Goal: Task Accomplishment & Management: Manage account settings

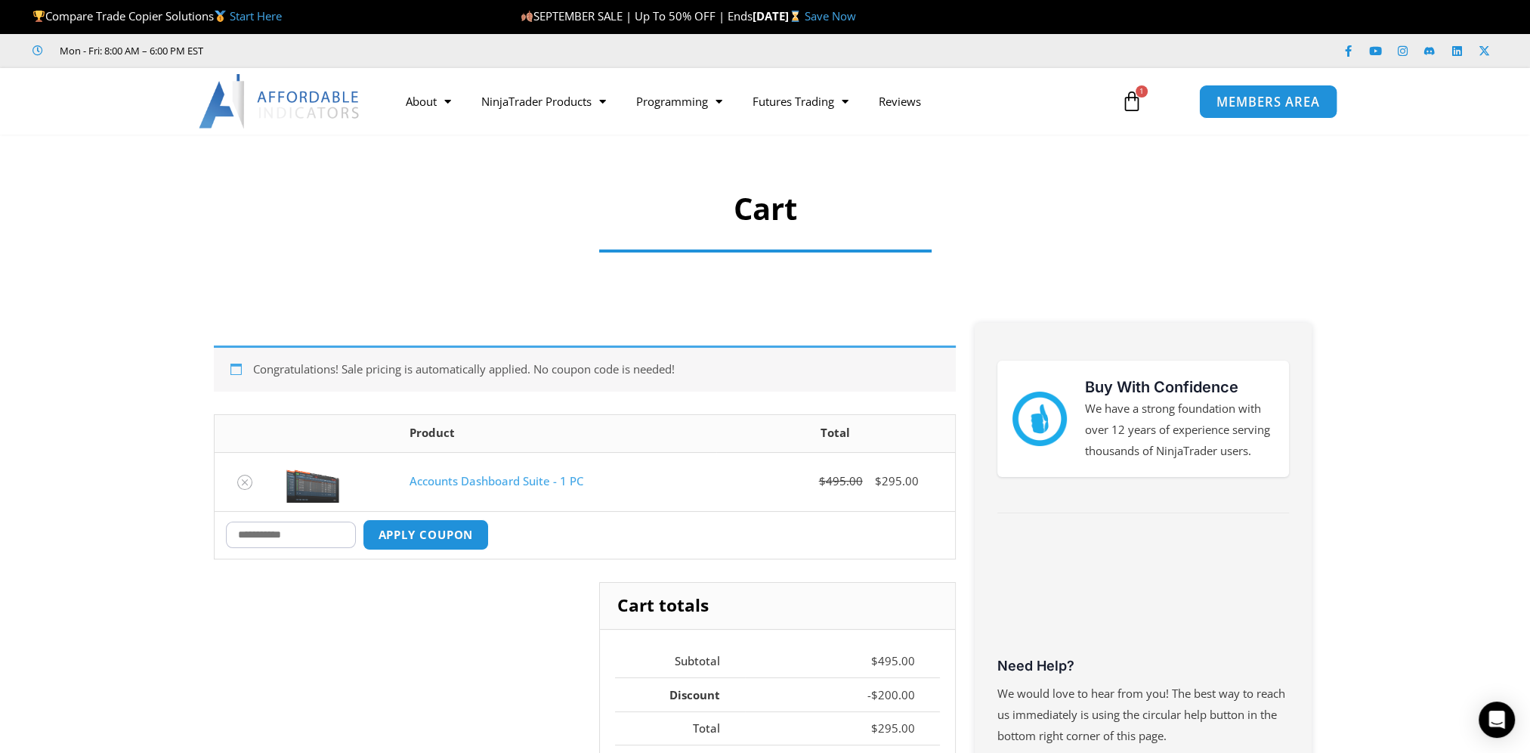
click at [1258, 108] on span "MEMBERS AREA" at bounding box center [1269, 101] width 104 height 13
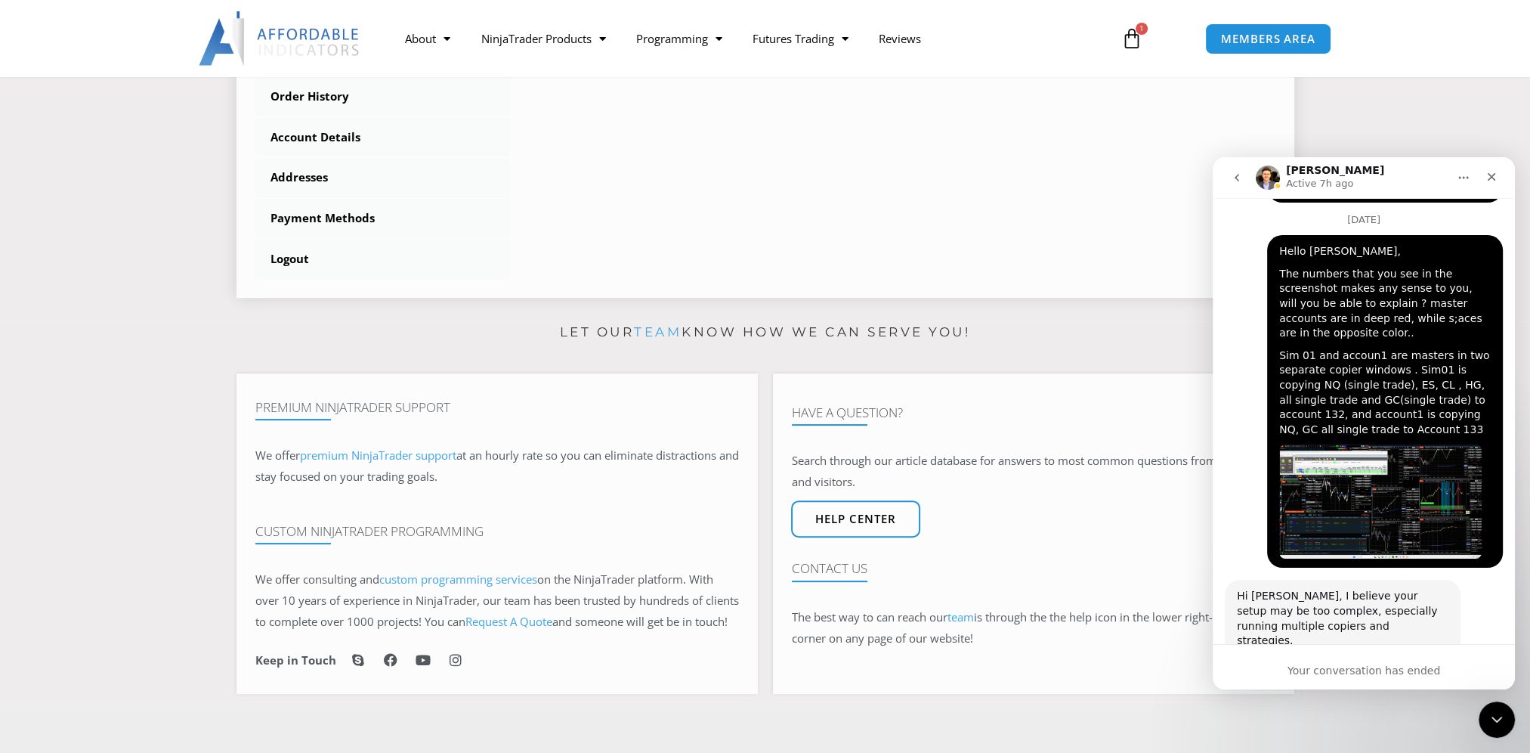
scroll to position [302, 0]
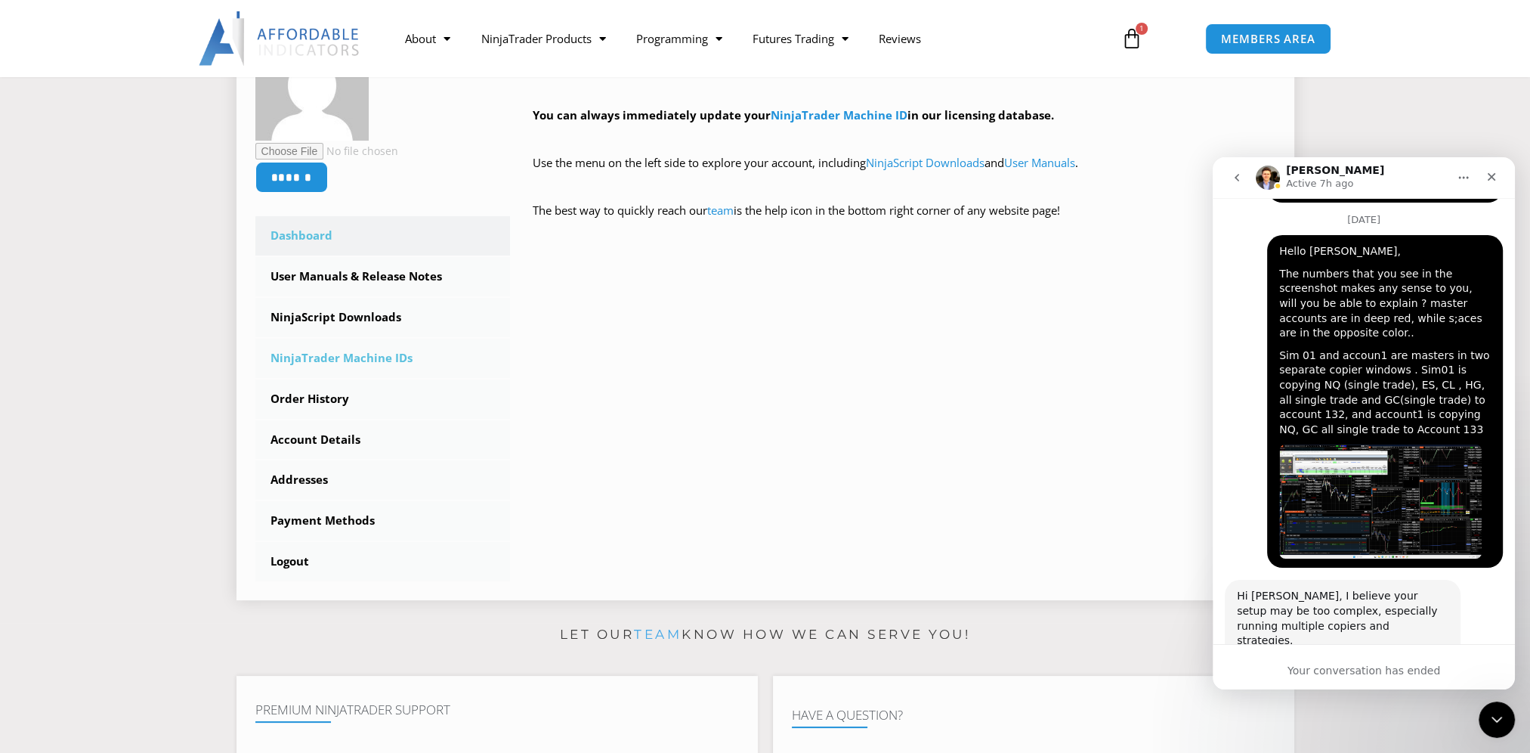
click at [347, 364] on link "NinjaTrader Machine IDs" at bounding box center [382, 358] width 255 height 39
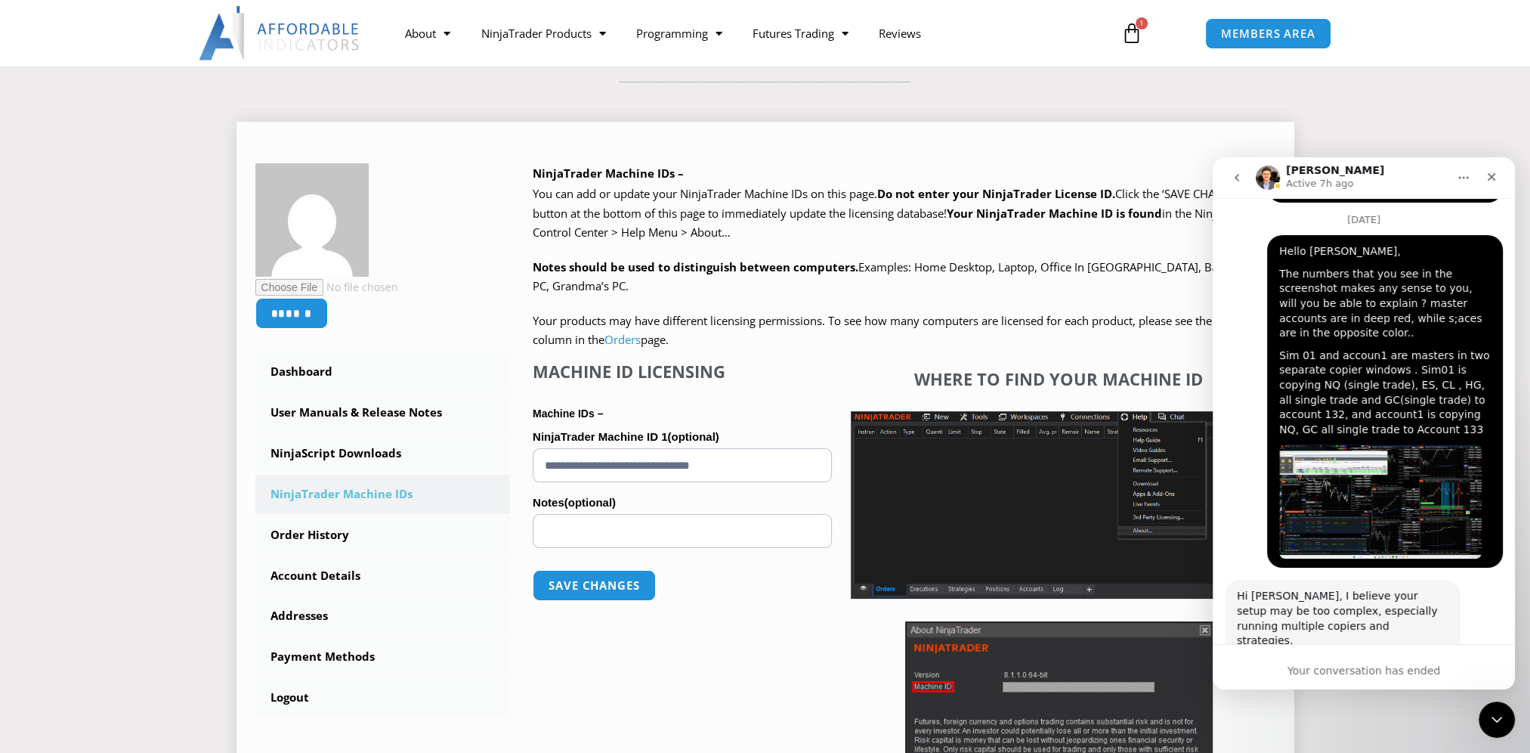
scroll to position [227, 0]
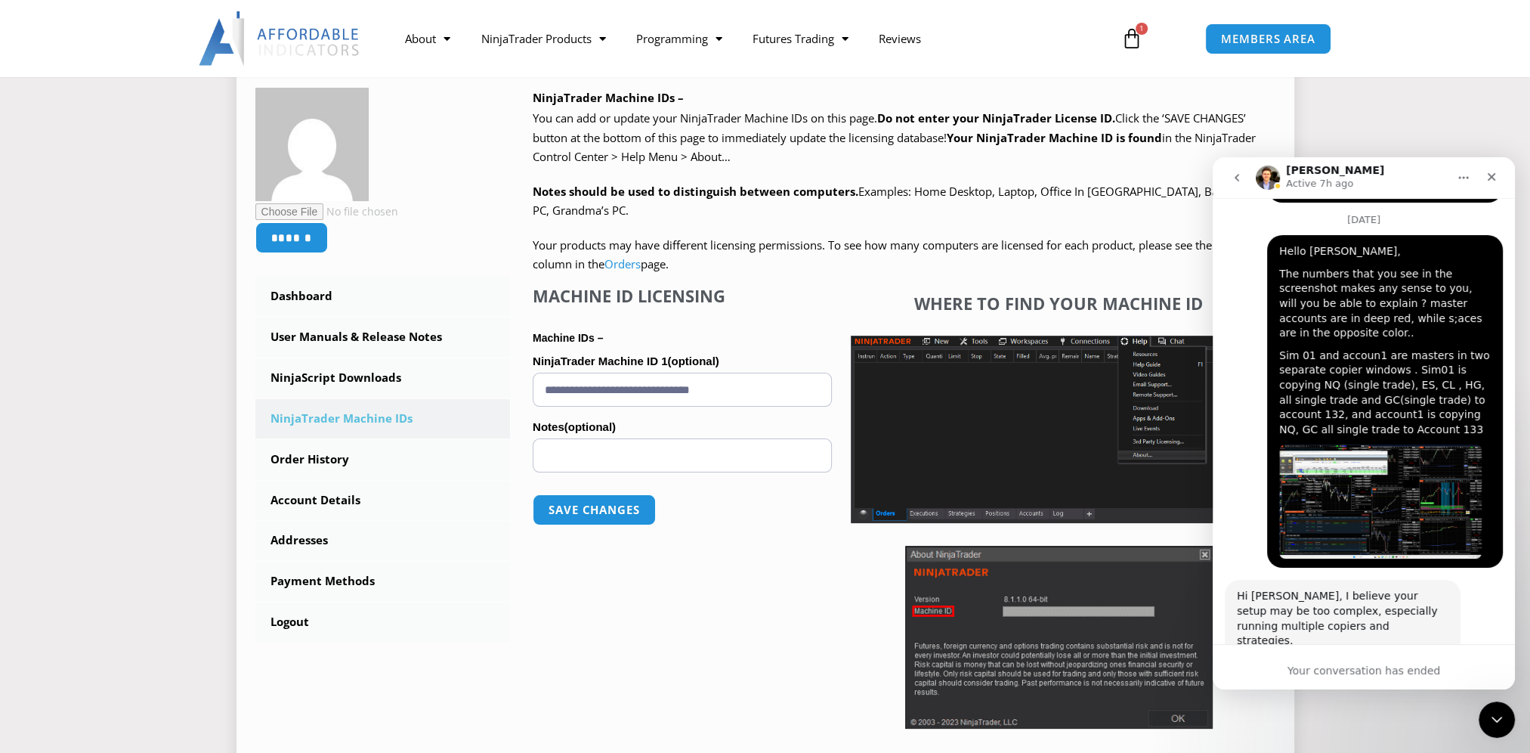
click at [689, 396] on input "**********" at bounding box center [682, 390] width 299 height 34
click at [688, 396] on input "**********" at bounding box center [682, 390] width 299 height 34
paste input "text"
type input "**********"
click at [607, 509] on button "Save changes" at bounding box center [594, 509] width 129 height 32
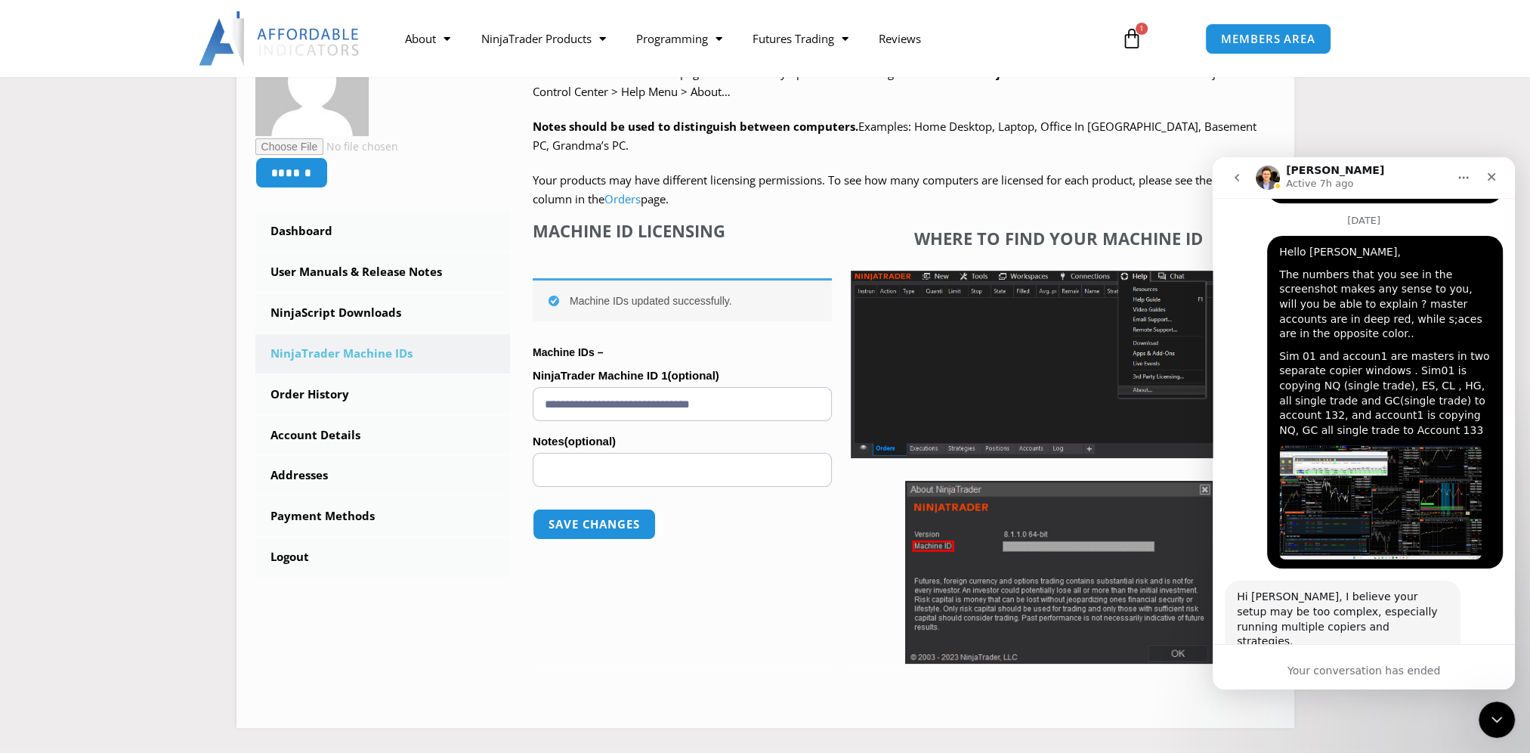
scroll to position [4349, 0]
click at [1300, 677] on div "Your conversation has ended" at bounding box center [1364, 671] width 302 height 16
click at [1323, 665] on div "Your conversation has ended" at bounding box center [1364, 671] width 302 height 16
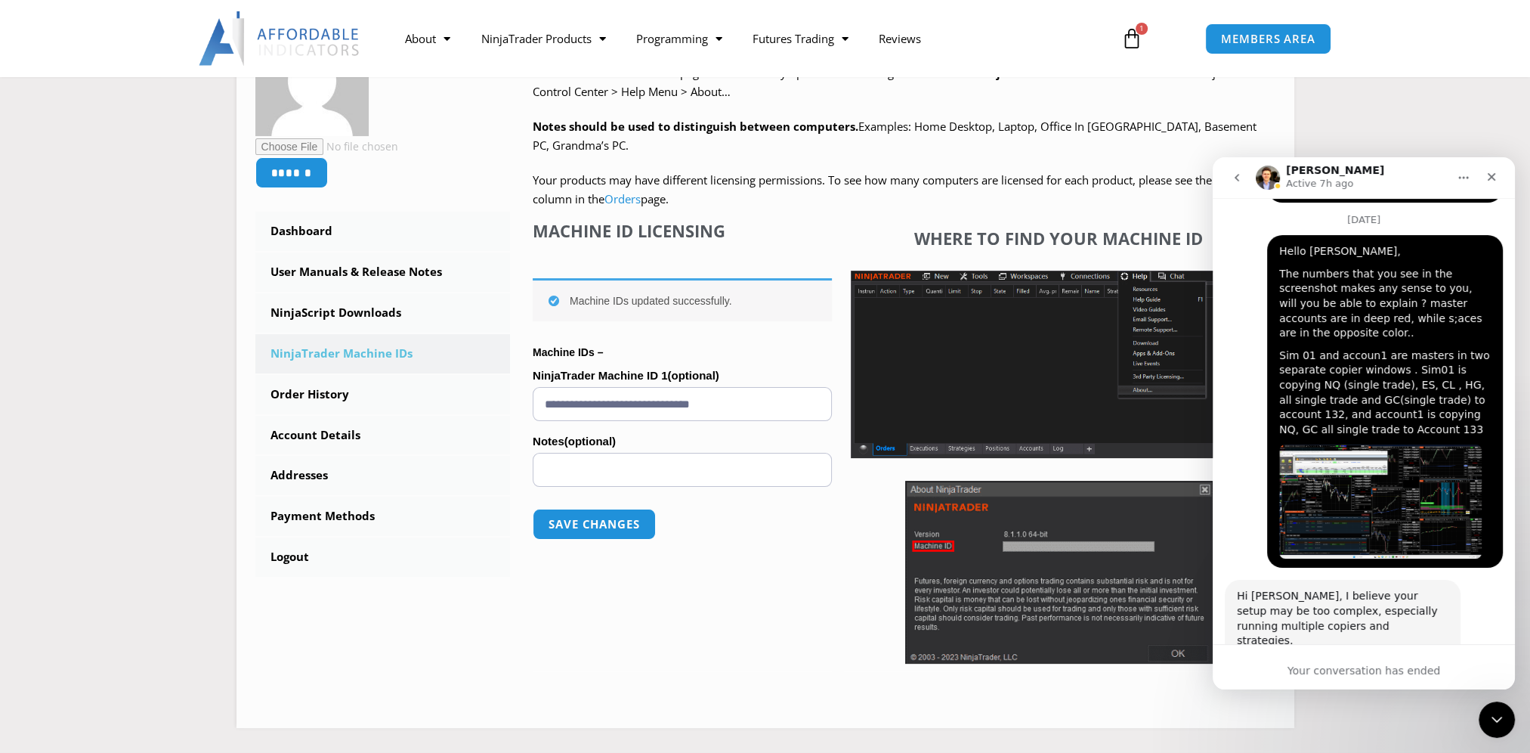
drag, startPoint x: 1323, startPoint y: 665, endPoint x: 1290, endPoint y: 647, distance: 37.2
click at [1290, 647] on div "Your conversation has ended" at bounding box center [1364, 666] width 302 height 45
drag, startPoint x: 1273, startPoint y: 614, endPoint x: 1255, endPoint y: 625, distance: 21.4
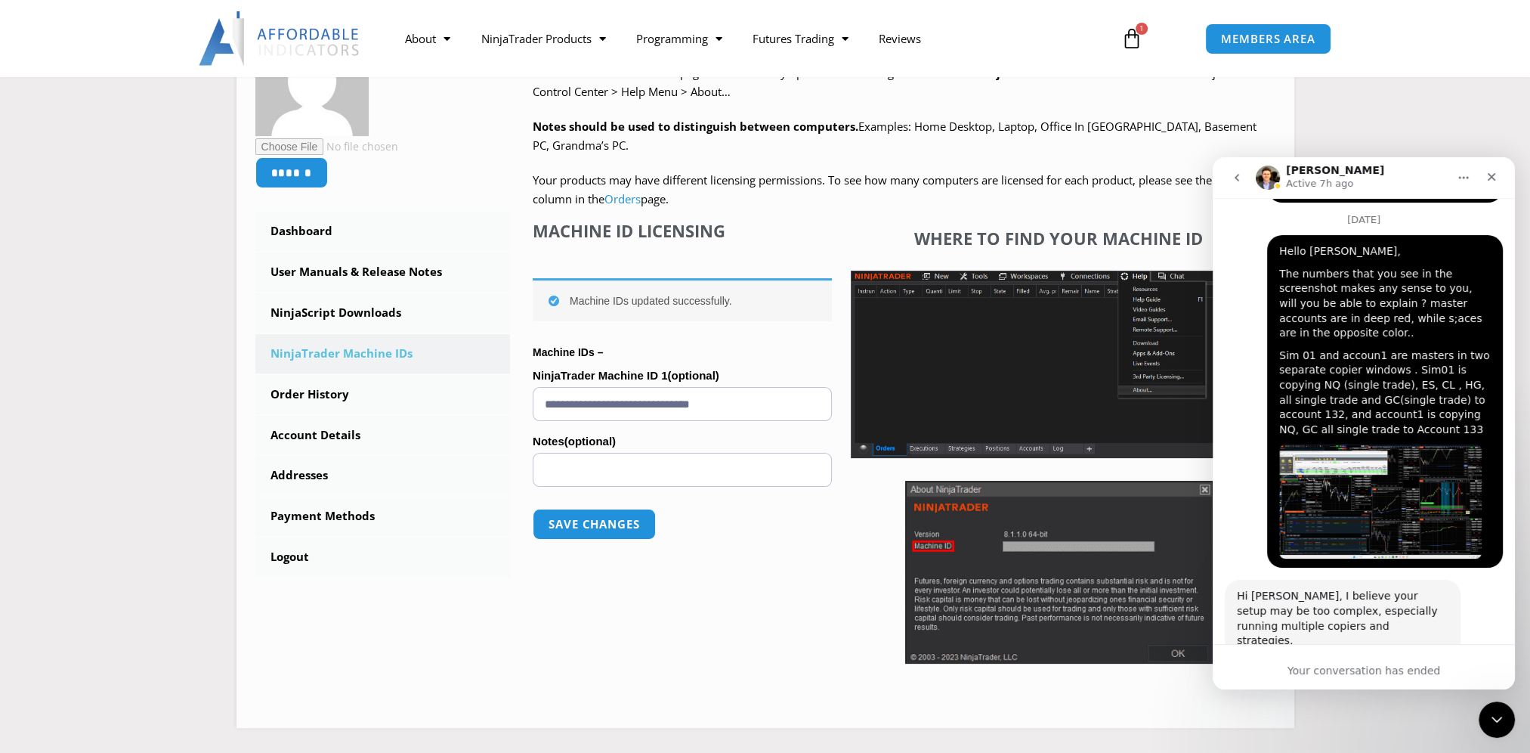
click at [1236, 654] on div "Your conversation has ended" at bounding box center [1364, 666] width 302 height 45
click at [1234, 184] on button "go back" at bounding box center [1237, 177] width 29 height 29
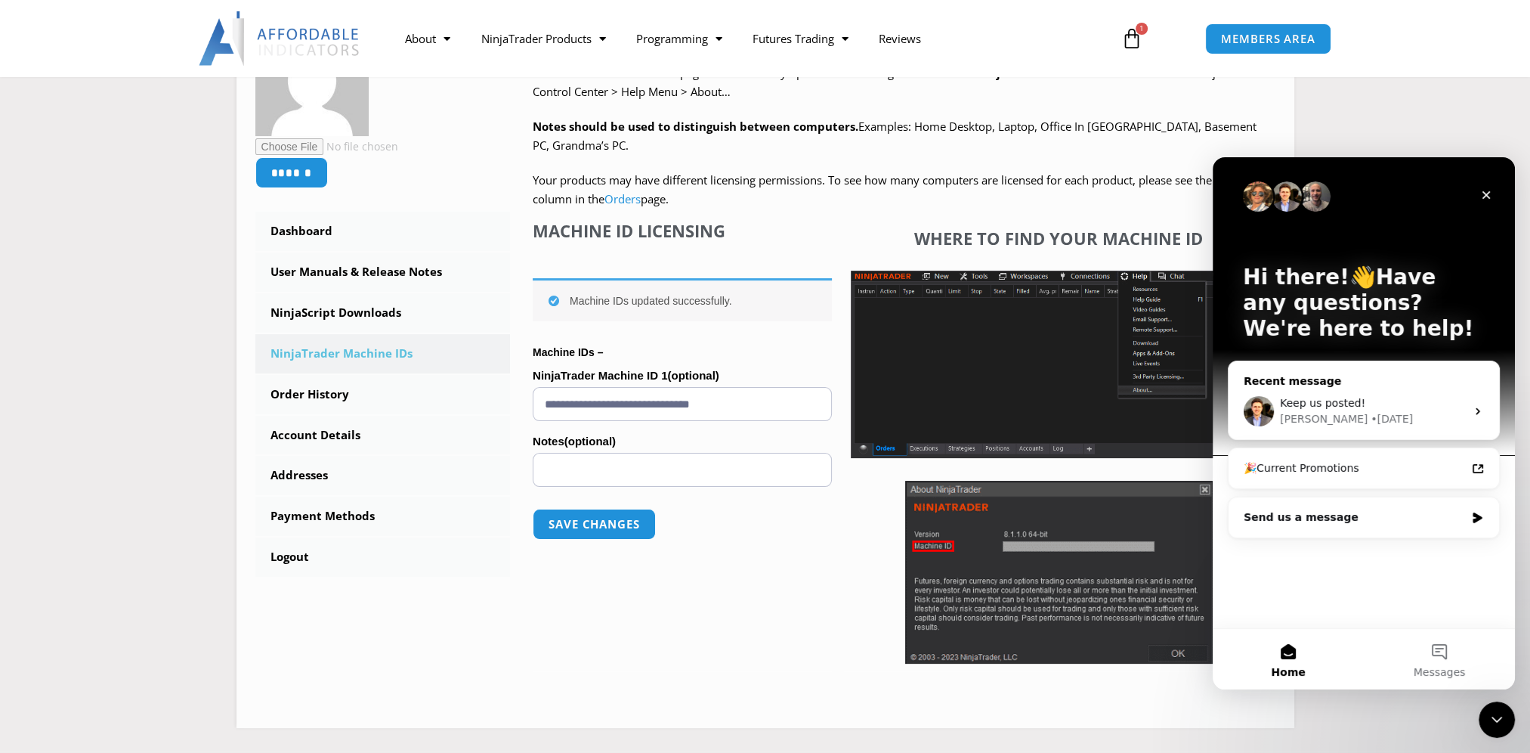
click at [1367, 420] on div "David • 3d ago" at bounding box center [1373, 419] width 186 height 16
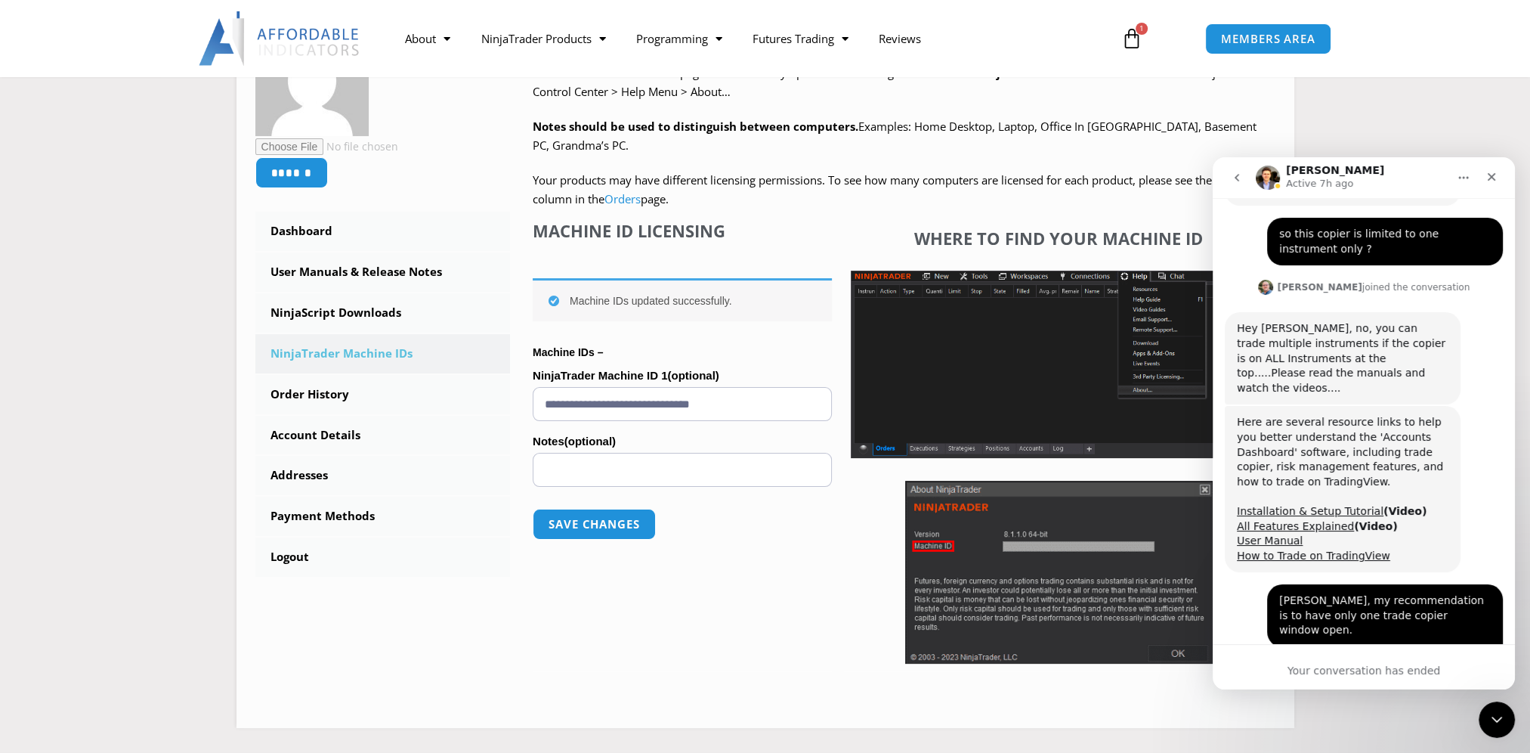
scroll to position [4349, 0]
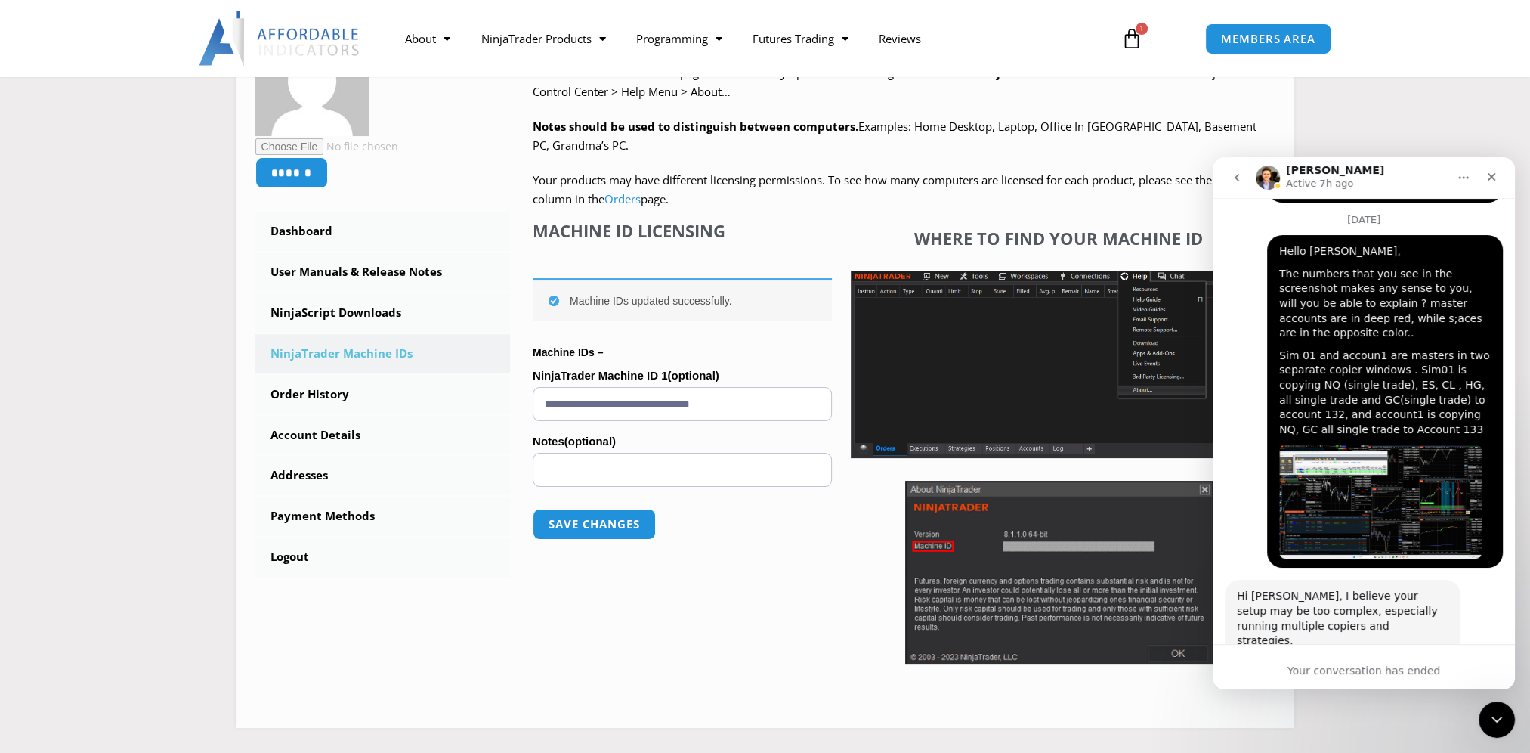
click at [1346, 663] on div "Your conversation has ended" at bounding box center [1364, 671] width 302 height 16
drag, startPoint x: 1346, startPoint y: 663, endPoint x: 1377, endPoint y: 666, distance: 31.1
click at [1376, 666] on div "Your conversation has ended" at bounding box center [1364, 671] width 302 height 16
drag, startPoint x: 1377, startPoint y: 666, endPoint x: 1470, endPoint y: 547, distance: 150.7
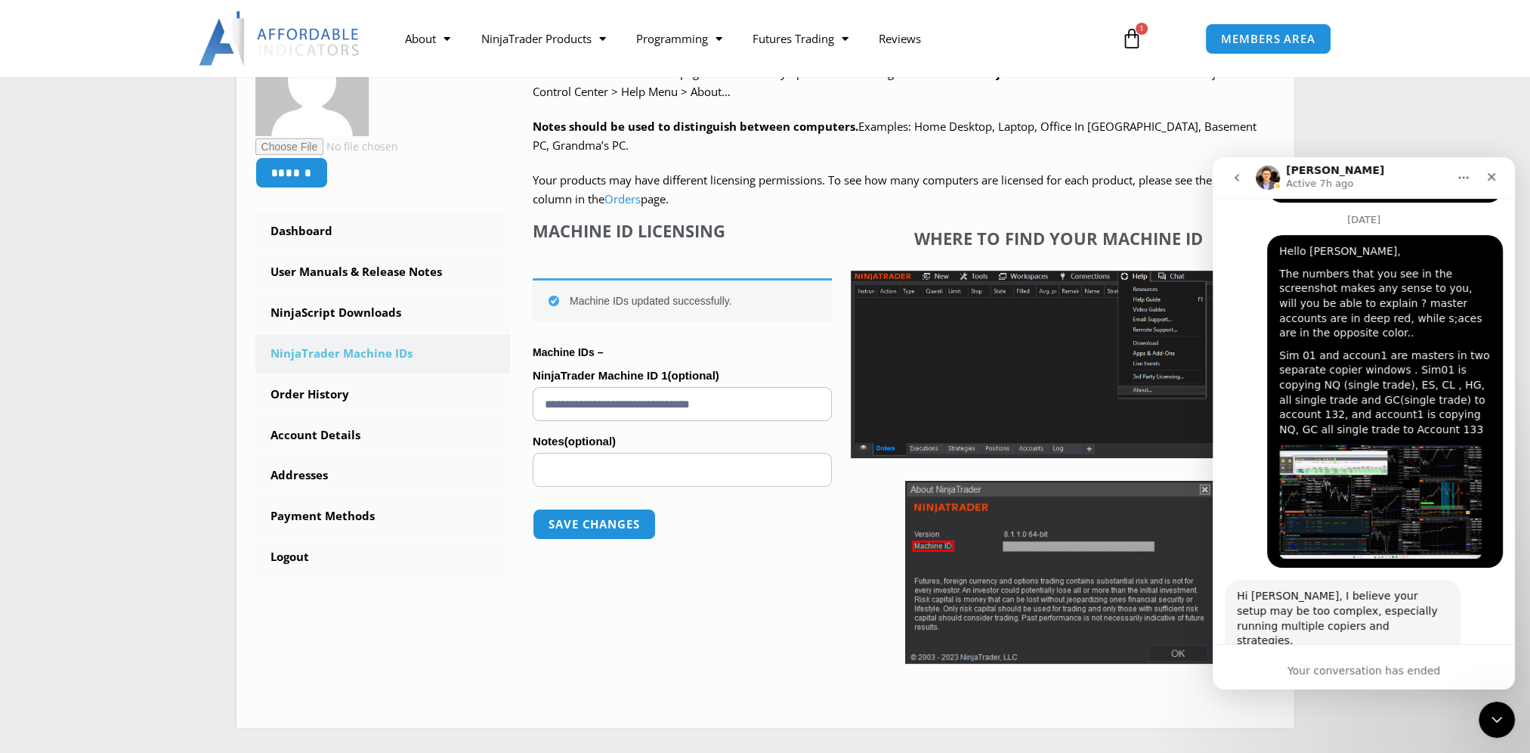
click at [1470, 742] on div "let me test that Pankaj • 3d ago" at bounding box center [1450, 758] width 107 height 33
click at [1458, 751] on div "let me test that" at bounding box center [1450, 758] width 82 height 15
click at [1360, 742] on div "let me test that Pankaj • 3d ago" at bounding box center [1364, 764] width 278 height 45
click at [1471, 182] on button "Home" at bounding box center [1463, 177] width 29 height 29
click at [1363, 656] on div "If you were to test run one copier and strategy at a time do you run into any p…" at bounding box center [1343, 678] width 212 height 45
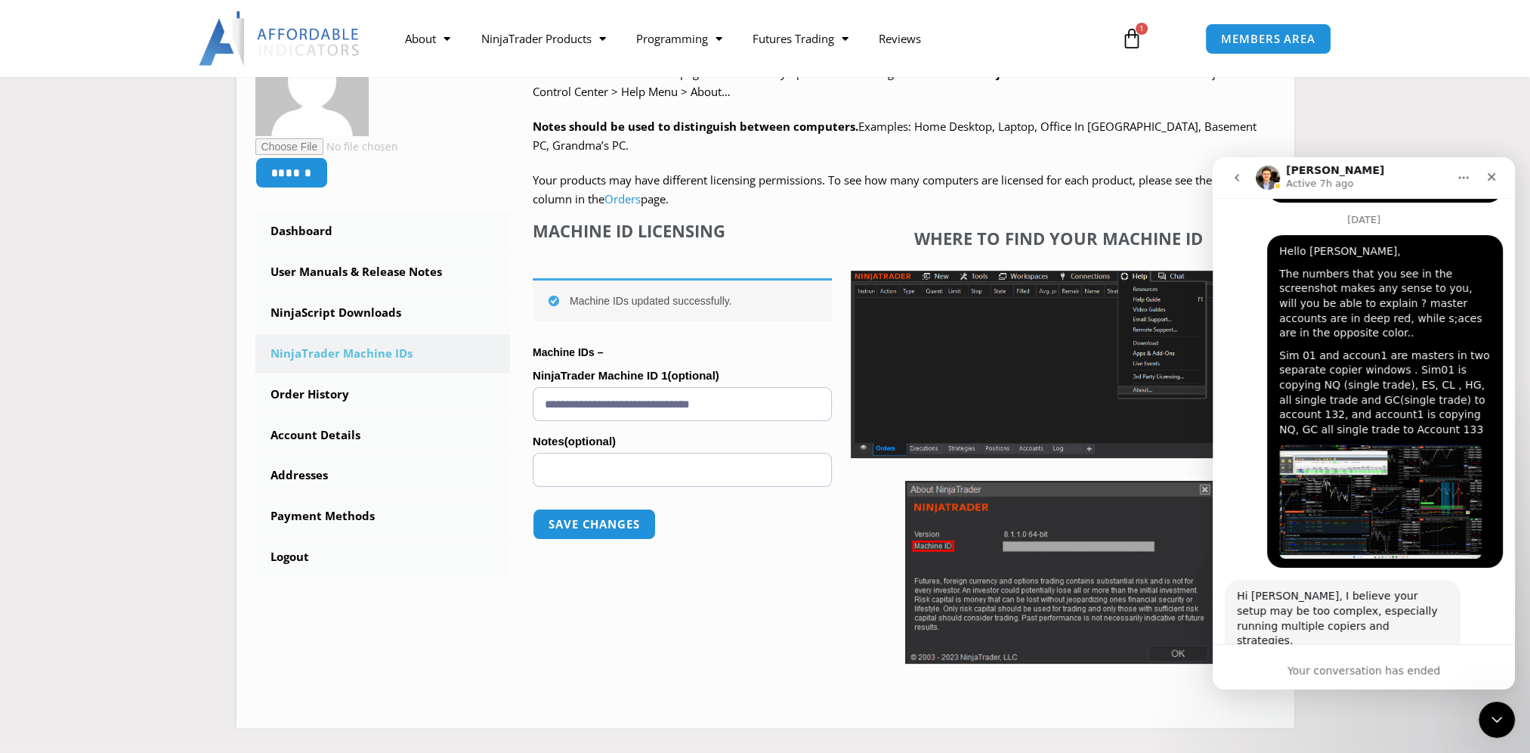
scroll to position [4364, 0]
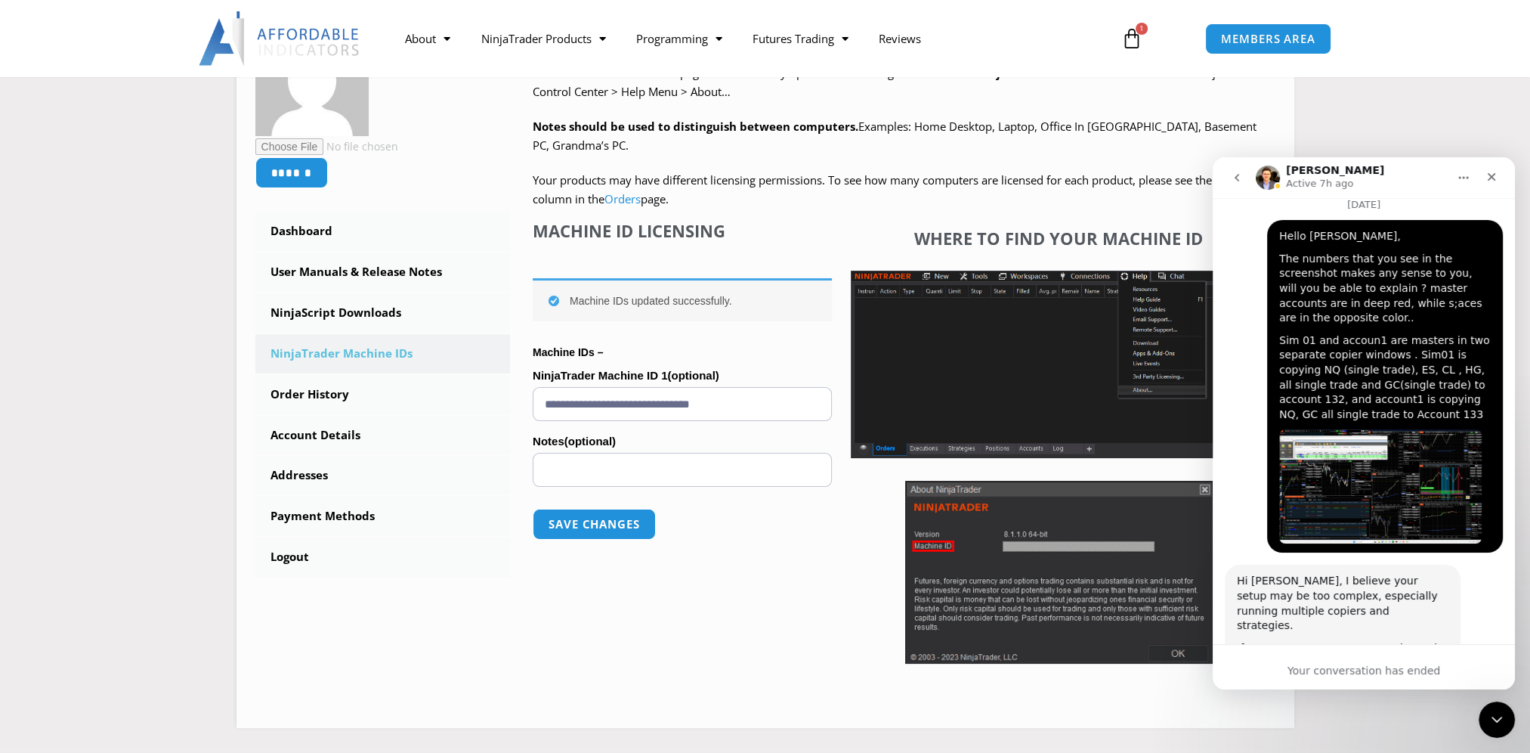
drag, startPoint x: 1243, startPoint y: 184, endPoint x: 1238, endPoint y: 190, distance: 8.0
click at [1238, 189] on button "go back" at bounding box center [1237, 177] width 29 height 29
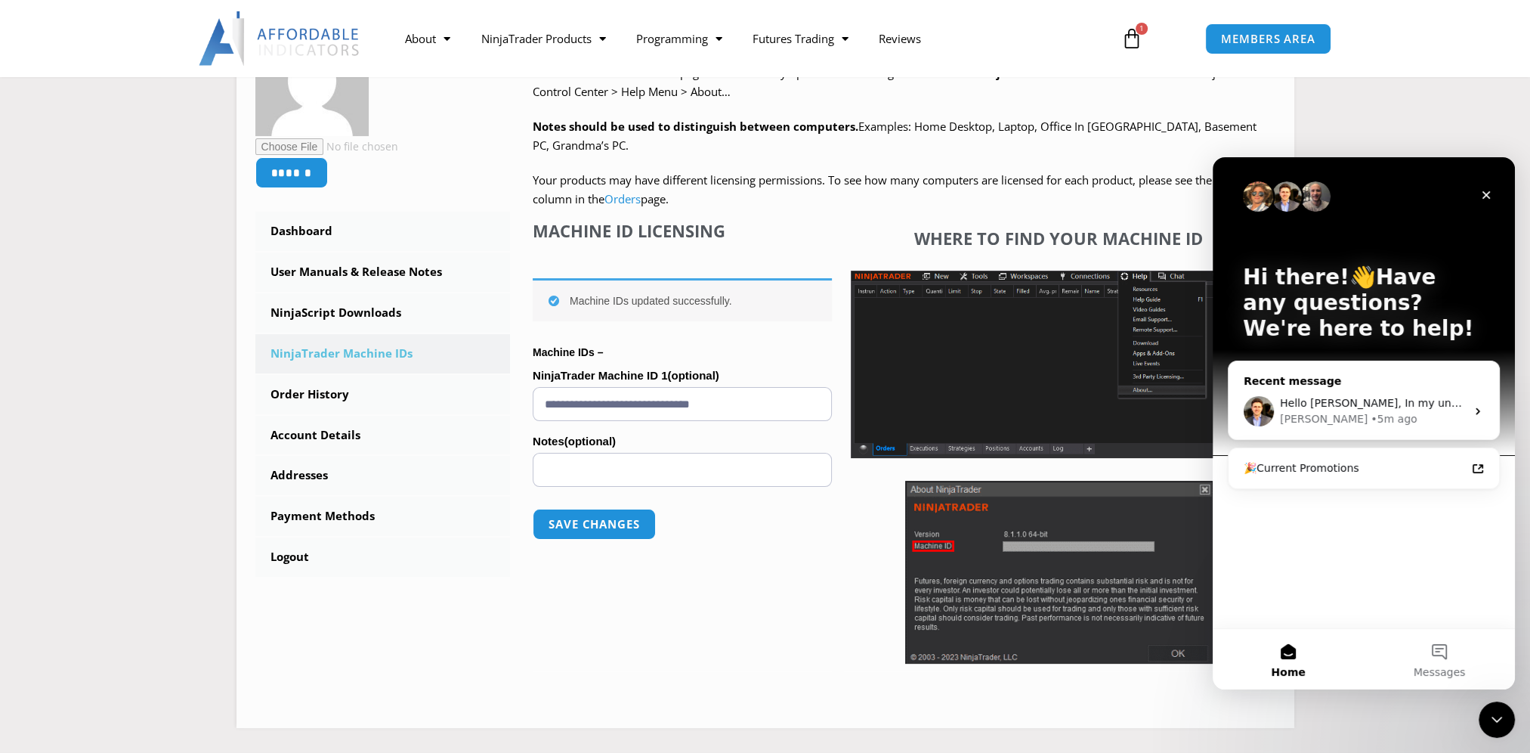
click at [1386, 419] on div "David • 5m ago" at bounding box center [1373, 419] width 186 height 16
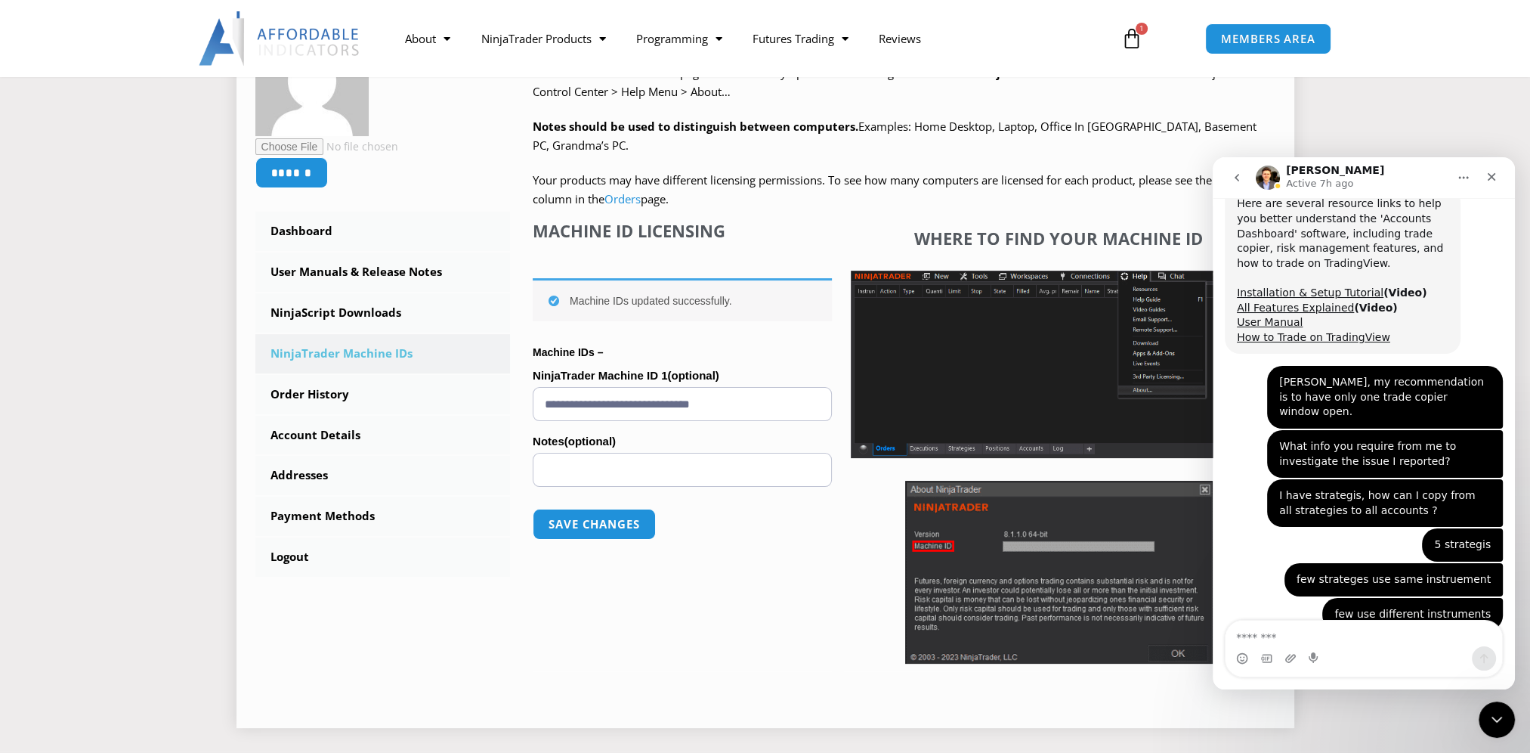
scroll to position [4580, 0]
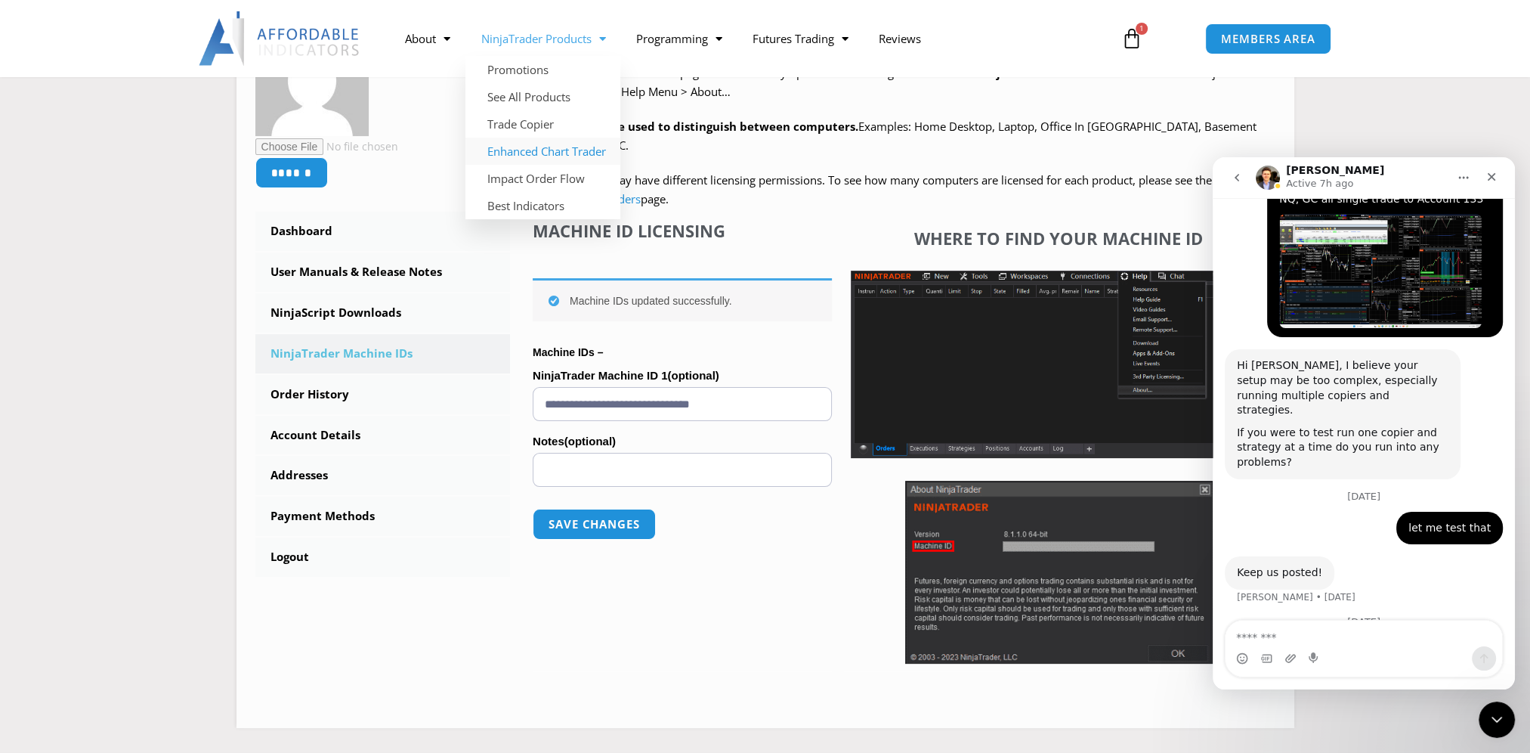
click at [522, 162] on link "Enhanced Chart Trader" at bounding box center [543, 151] width 155 height 27
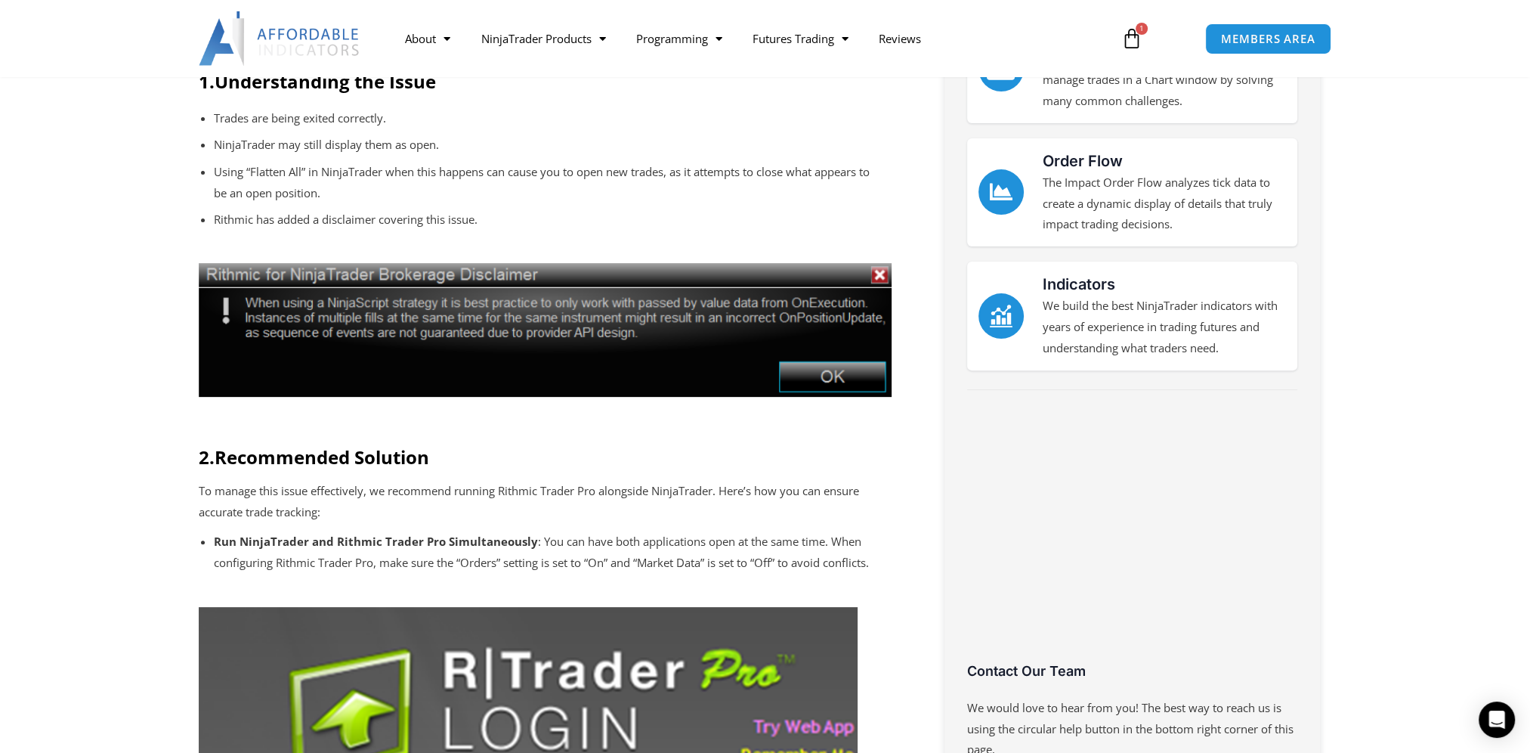
scroll to position [605, 0]
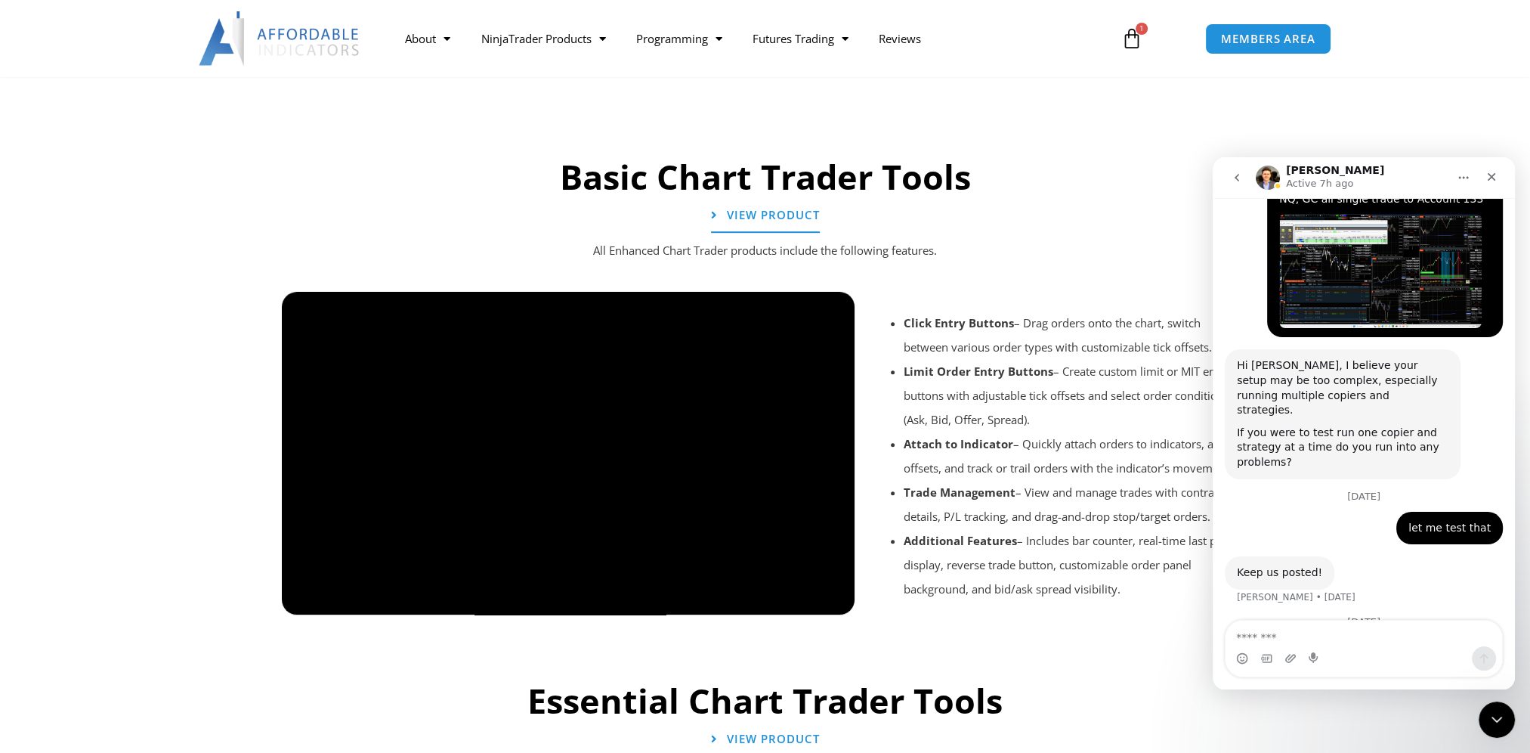
scroll to position [1209, 0]
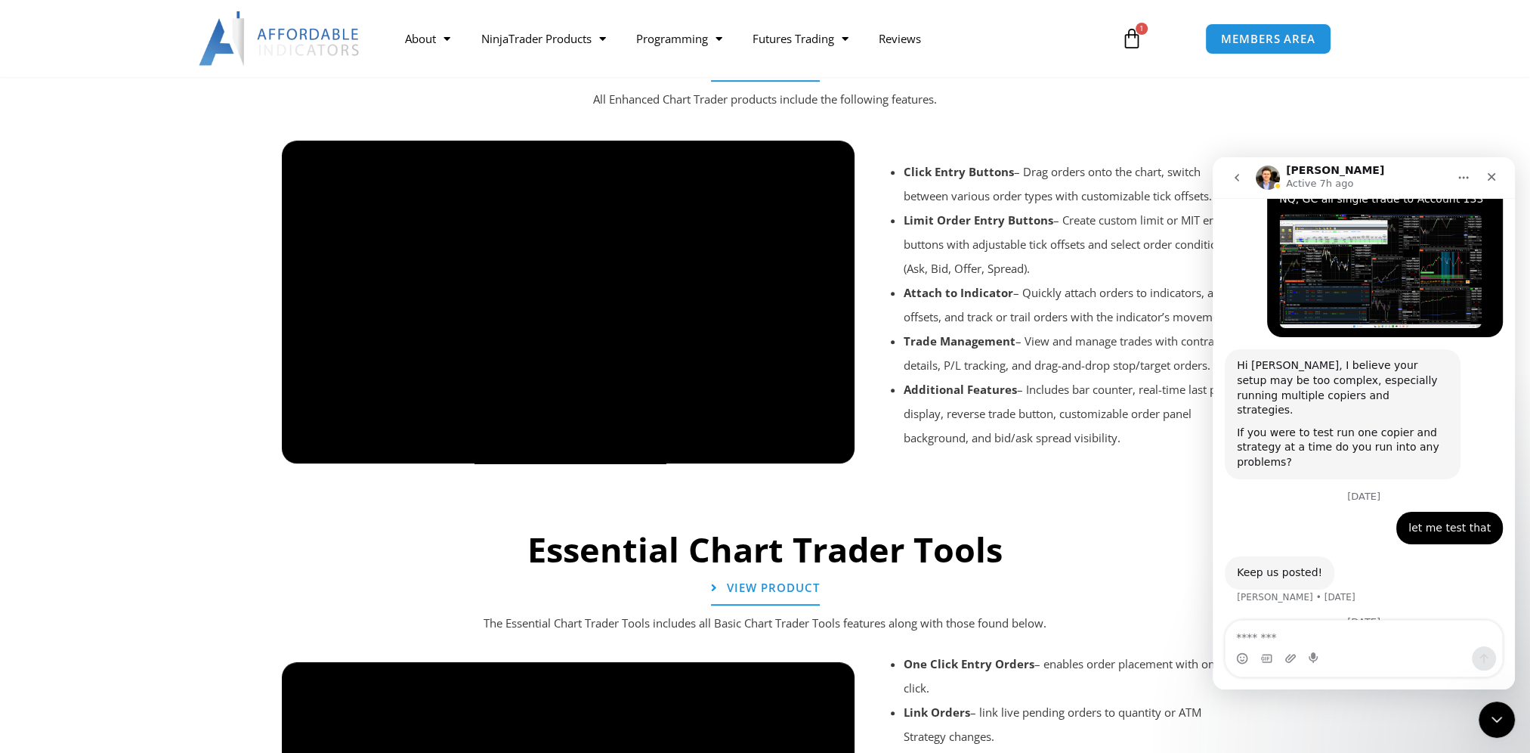
click at [794, 449] on div at bounding box center [765, 484] width 982 height 72
